Goal: Information Seeking & Learning: Learn about a topic

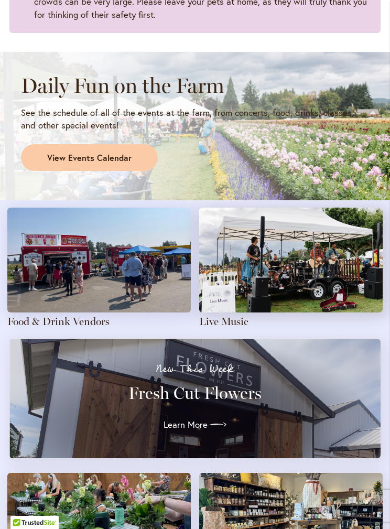
scroll to position [969, 0]
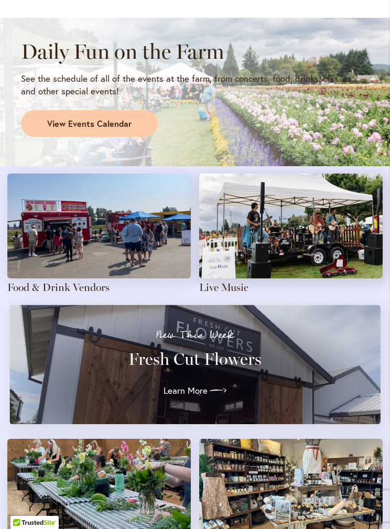
click at [225, 282] on link "Live Music" at bounding box center [223, 287] width 49 height 13
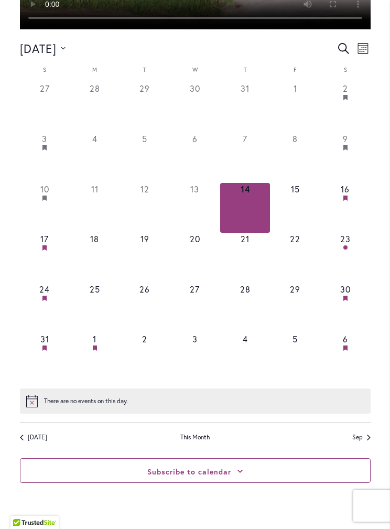
scroll to position [566, 0]
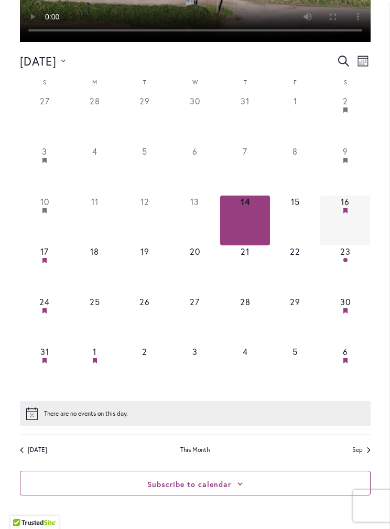
click at [345, 217] on button "1 event, 16 Featured" at bounding box center [345, 221] width 50 height 50
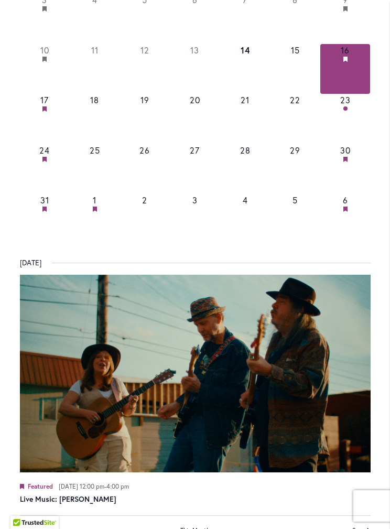
scroll to position [716, 0]
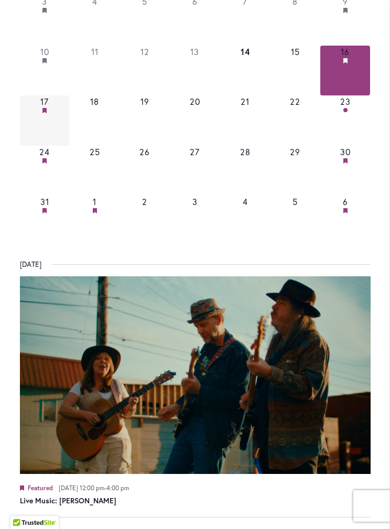
click at [37, 101] on button "1 event, 17 Featured" at bounding box center [45, 120] width 50 height 50
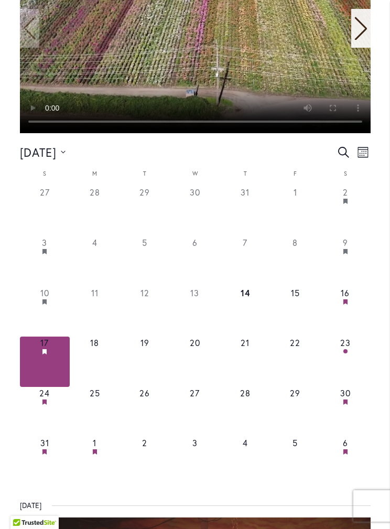
scroll to position [469, 0]
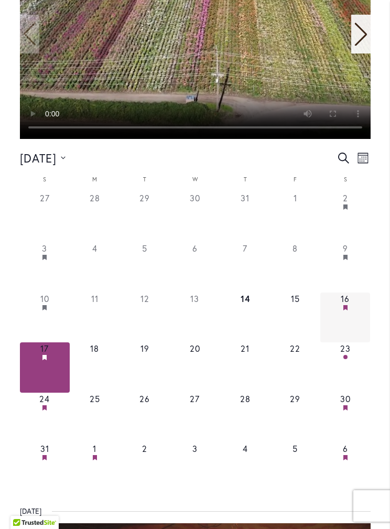
click at [352, 302] on button "1 event, 16 Featured" at bounding box center [345, 318] width 50 height 50
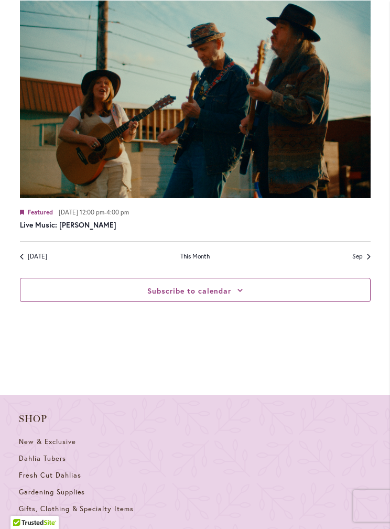
scroll to position [977, 0]
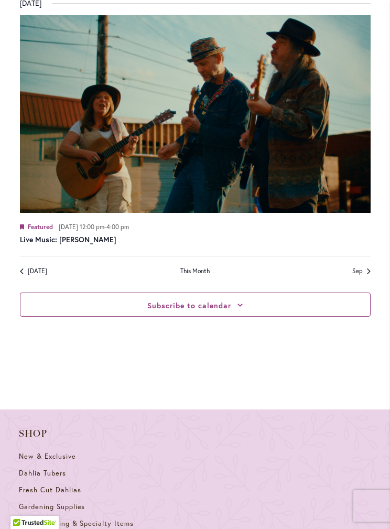
click at [289, 305] on div "Subscribe to calendar" at bounding box center [195, 305] width 351 height 25
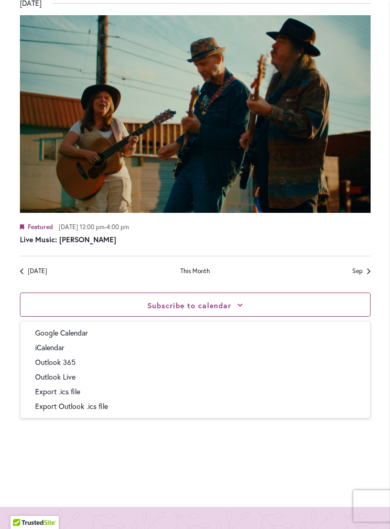
click at [50, 329] on link "Google Calendar" at bounding box center [195, 333] width 337 height 10
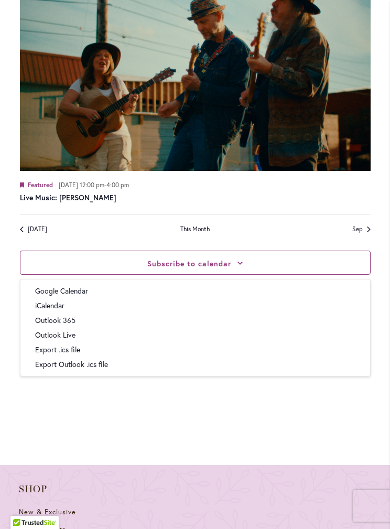
click at [41, 307] on link "iCalendar" at bounding box center [195, 305] width 337 height 10
click at [55, 308] on link "iCalendar" at bounding box center [195, 305] width 337 height 10
click at [94, 306] on link "iCalendar" at bounding box center [195, 305] width 337 height 10
click at [78, 338] on link "Outlook Live" at bounding box center [195, 335] width 337 height 10
click at [84, 350] on link "Export .ics file" at bounding box center [195, 349] width 337 height 10
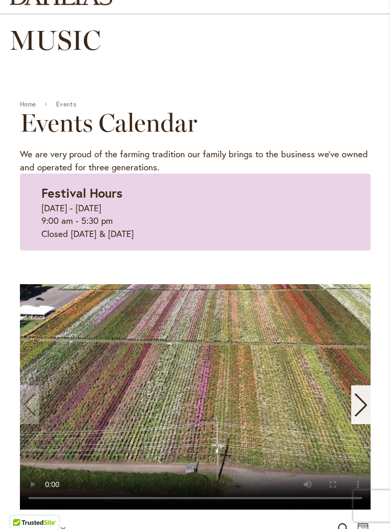
scroll to position [101, 0]
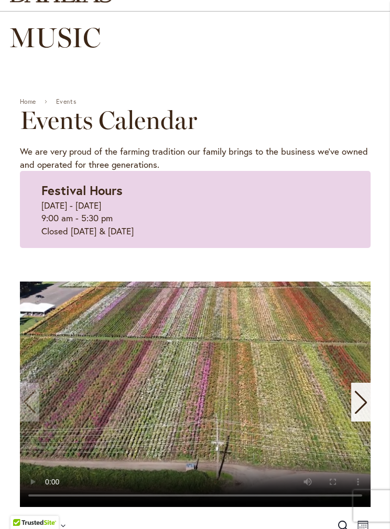
click at [51, 185] on strong "Festival Hours" at bounding box center [81, 190] width 81 height 17
click at [55, 198] on strong "Festival Hours" at bounding box center [81, 190] width 81 height 17
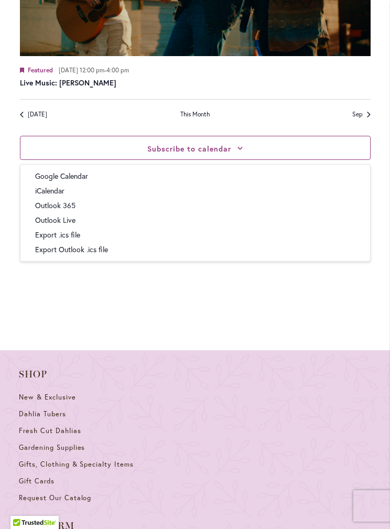
scroll to position [1126, 0]
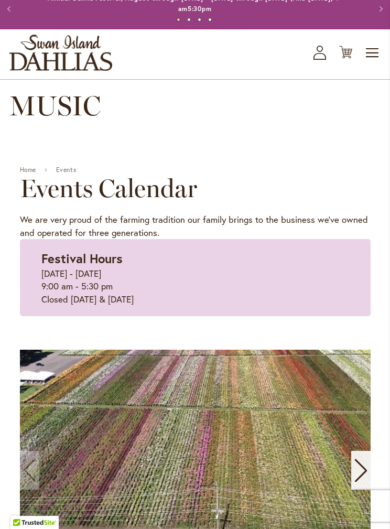
scroll to position [0, 0]
